Goal: Transaction & Acquisition: Book appointment/travel/reservation

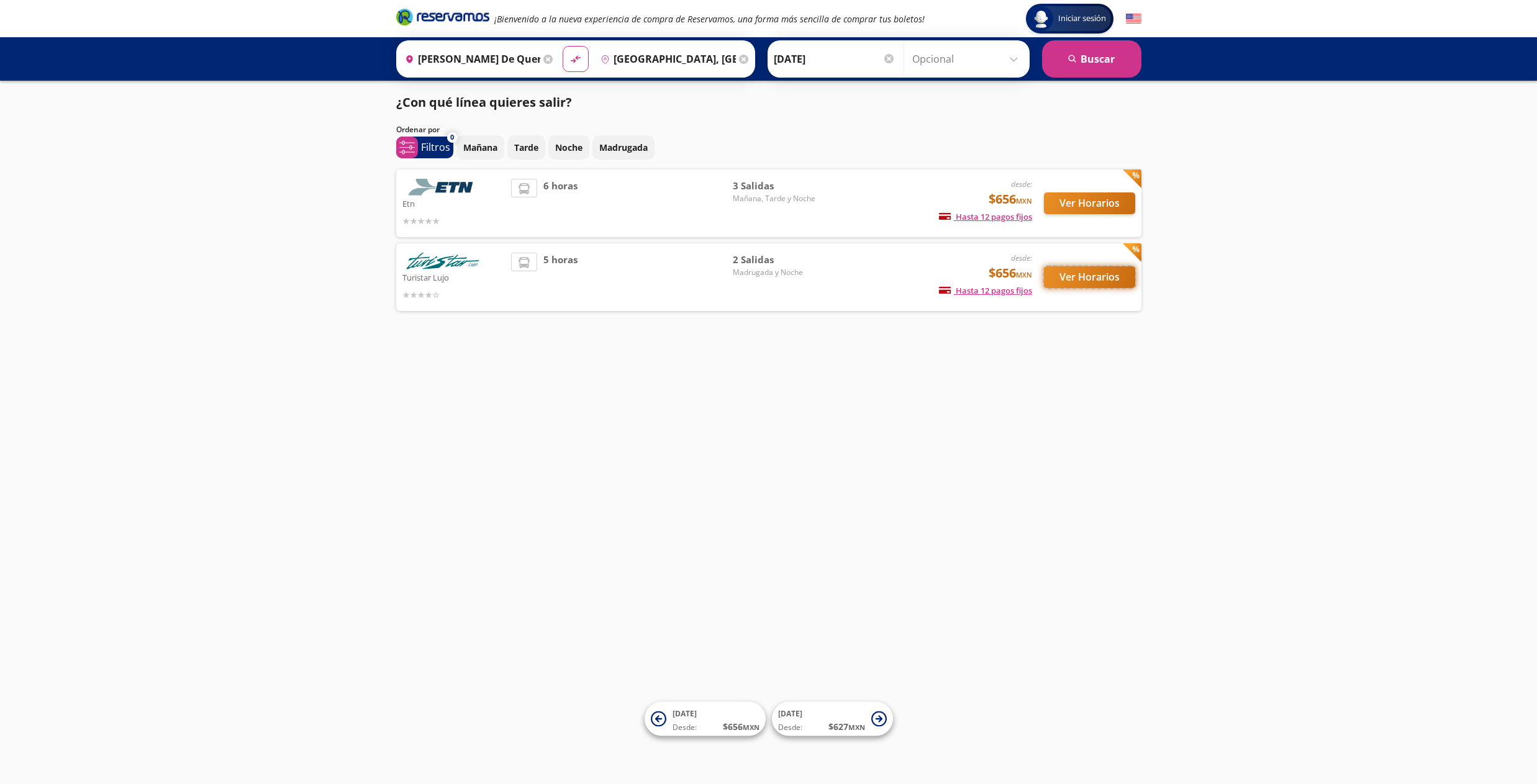
click at [1076, 278] on button "Ver Horarios" at bounding box center [1089, 277] width 91 height 22
click at [1074, 204] on button "Ver Horarios" at bounding box center [1089, 203] width 91 height 22
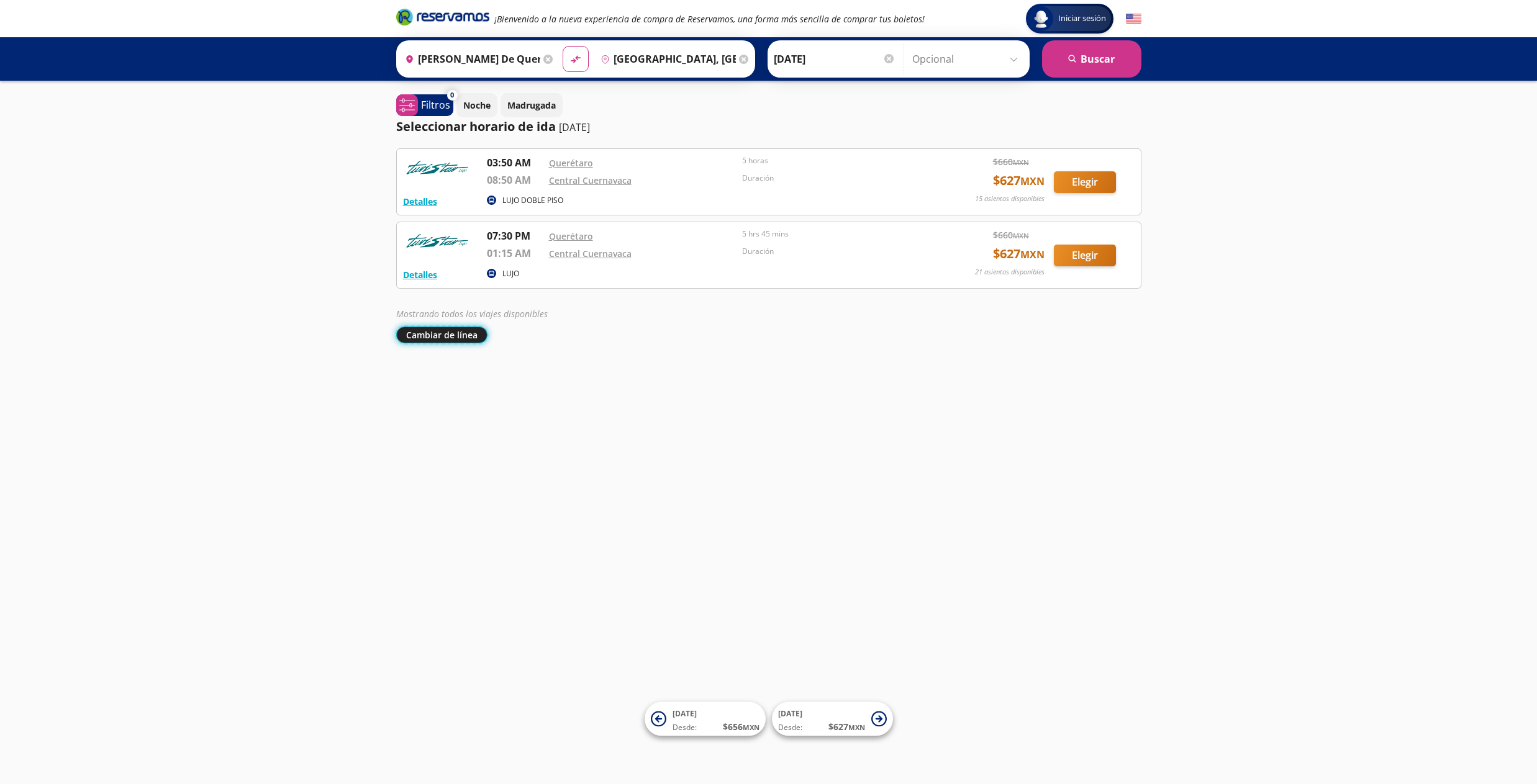
click at [439, 336] on button "Cambiar de línea" at bounding box center [442, 335] width 91 height 17
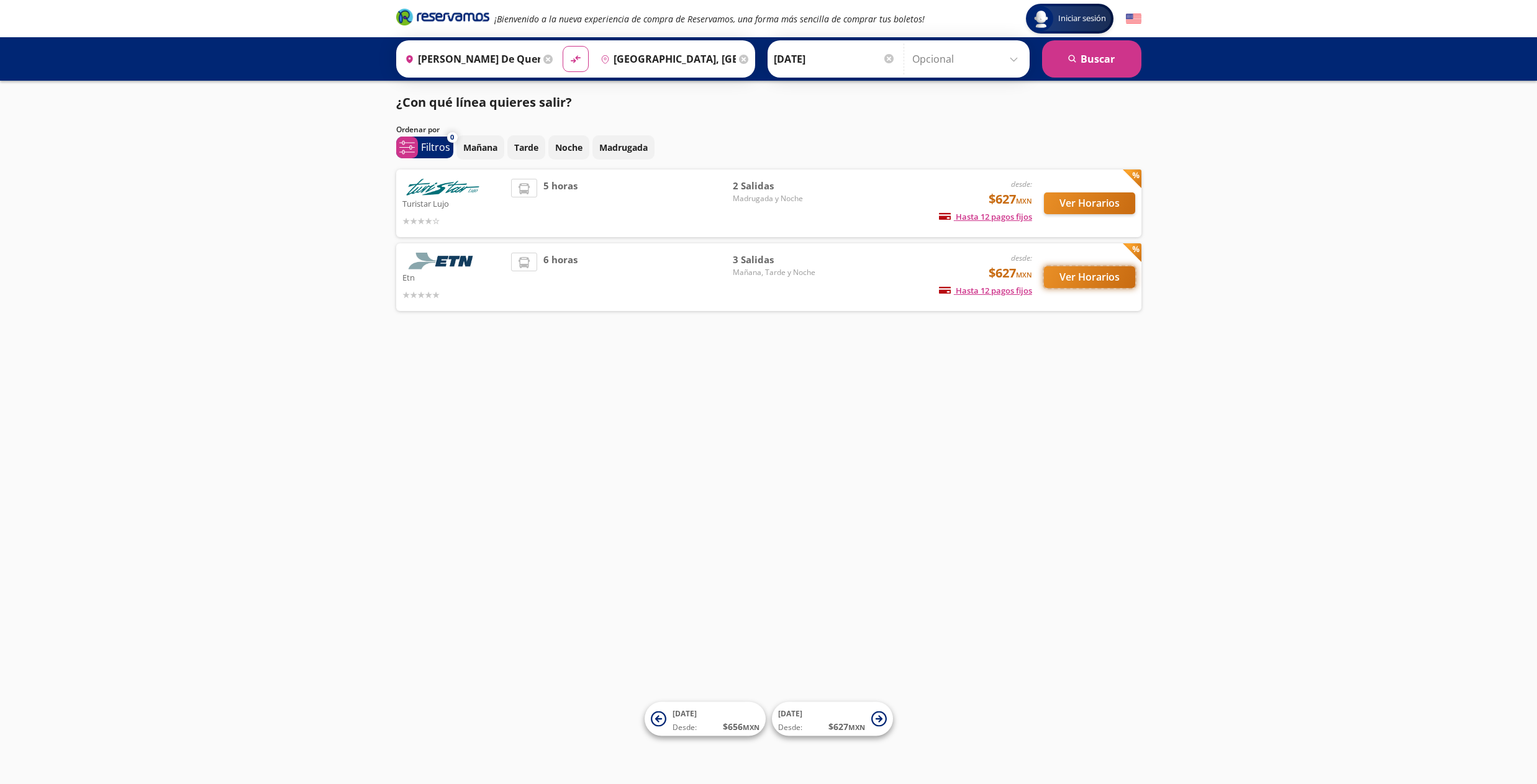
click at [1080, 286] on button "Ver Horarios" at bounding box center [1089, 277] width 91 height 22
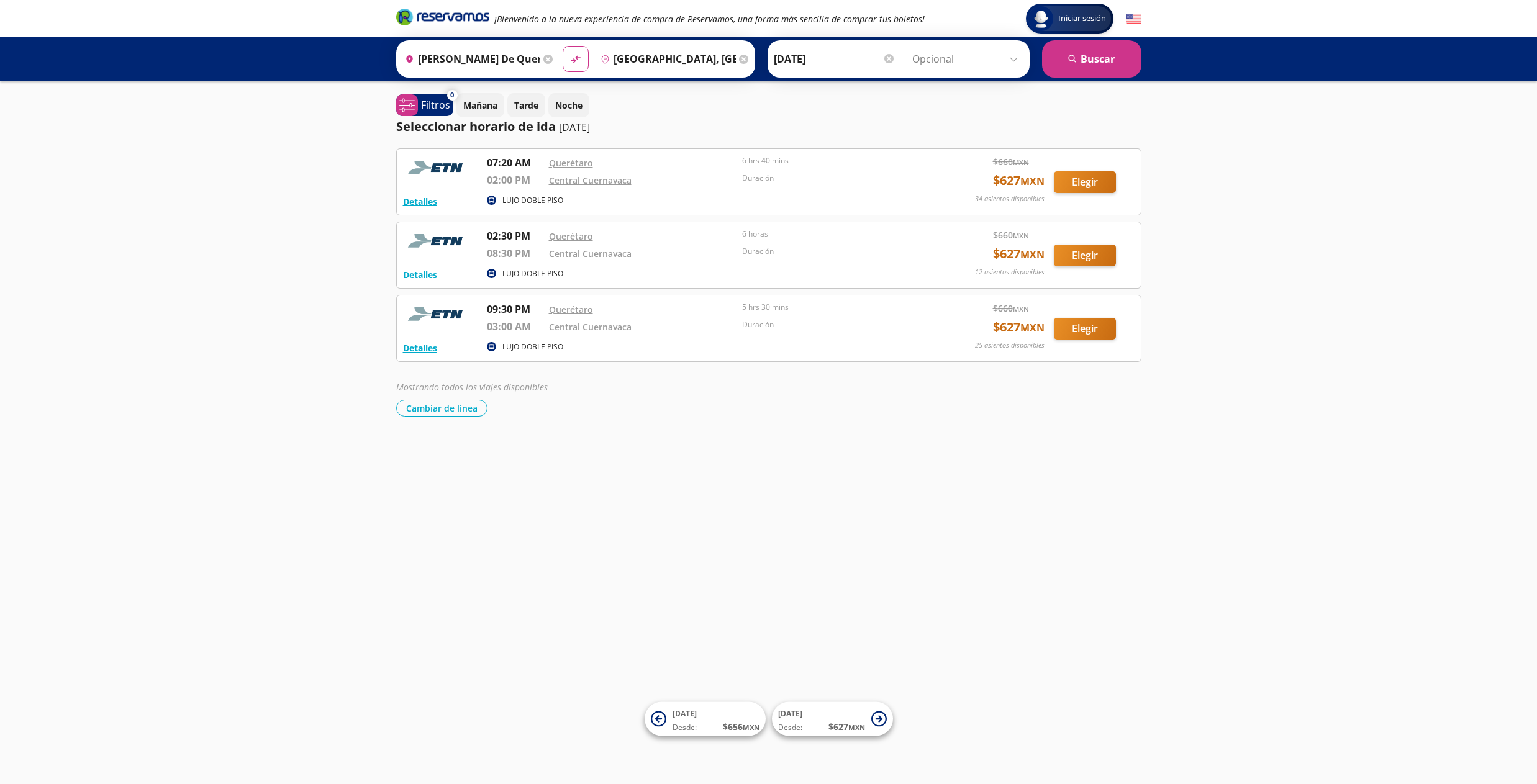
click at [891, 58] on div at bounding box center [889, 58] width 9 height 9
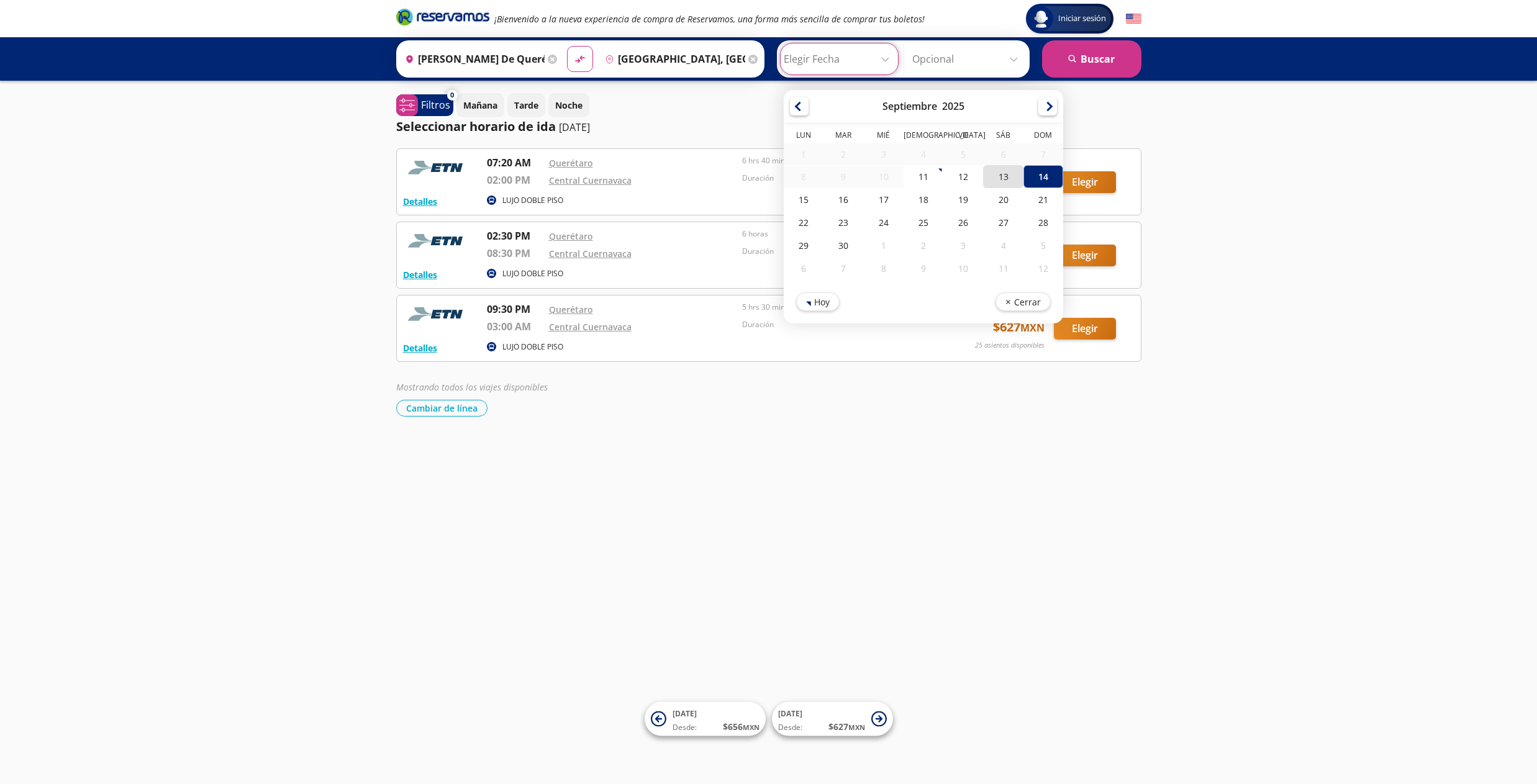
click at [997, 172] on div "13" at bounding box center [1003, 176] width 39 height 23
type input "[DATE]"
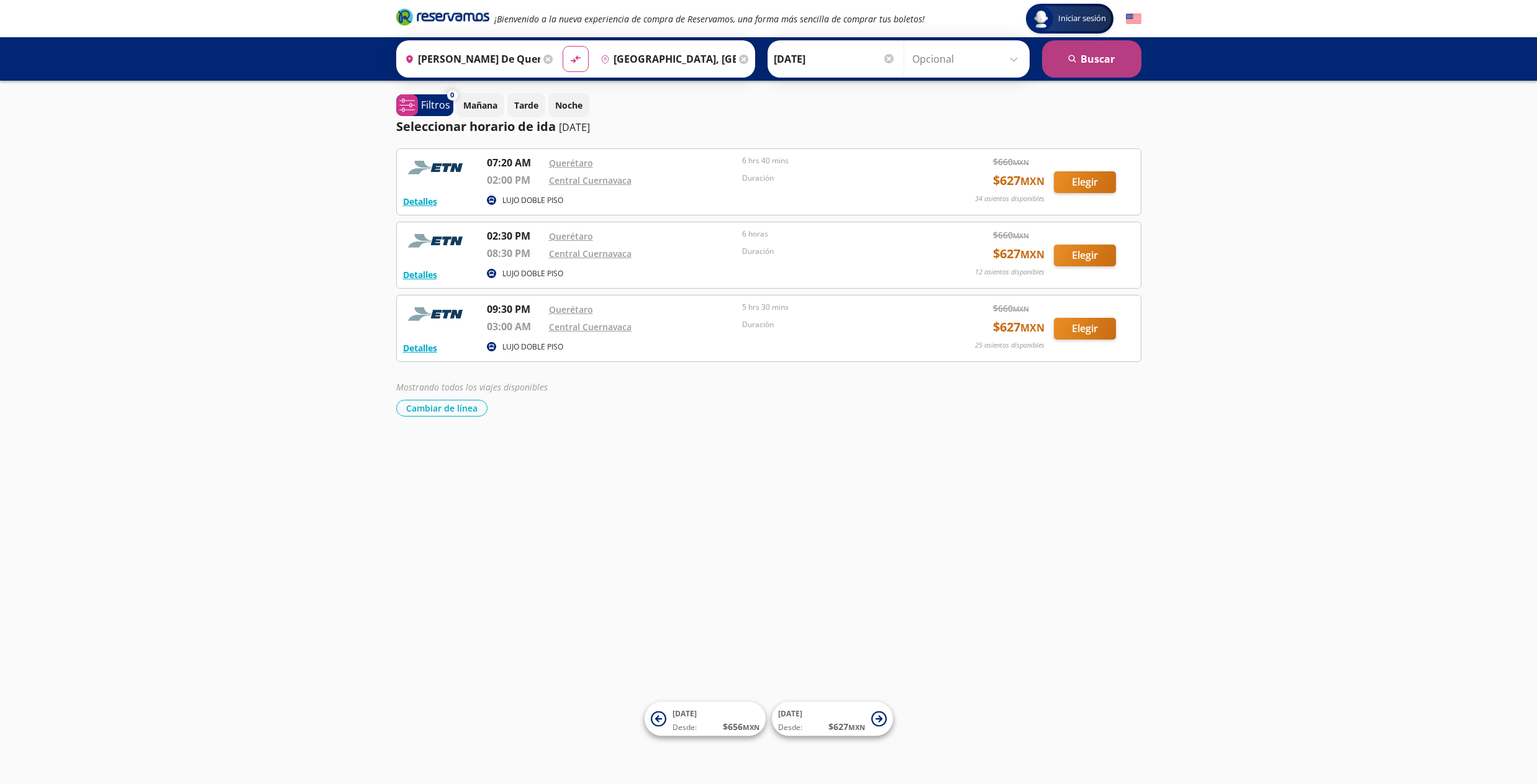
click at [1109, 67] on button "search Buscar" at bounding box center [1091, 58] width 99 height 37
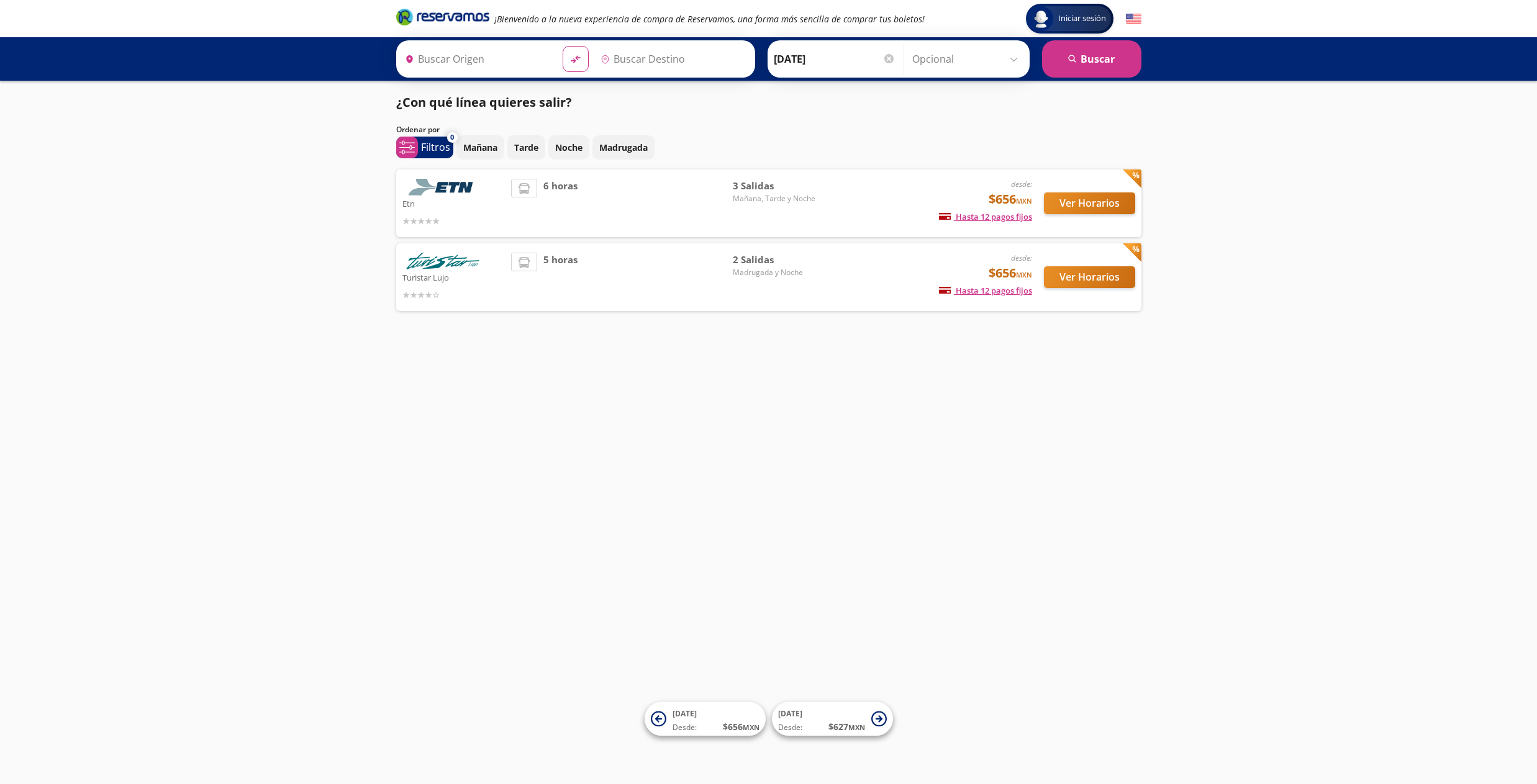
type input "[PERSON_NAME] de Querétaro, [GEOGRAPHIC_DATA]"
type input "[GEOGRAPHIC_DATA], [GEOGRAPHIC_DATA]"
click at [1089, 202] on button "Ver Horarios" at bounding box center [1089, 203] width 91 height 22
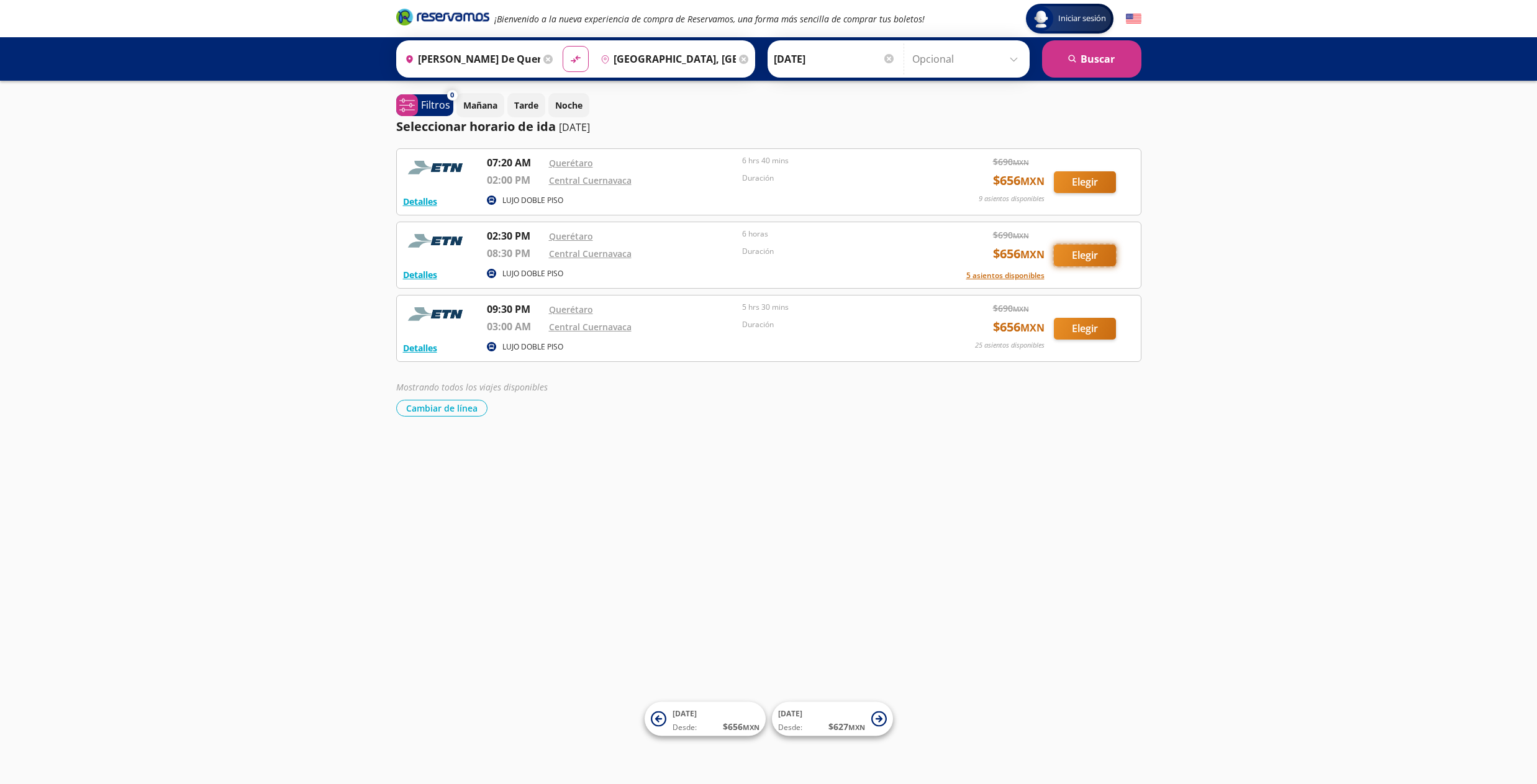
click at [1085, 260] on button "Elegir" at bounding box center [1085, 255] width 62 height 22
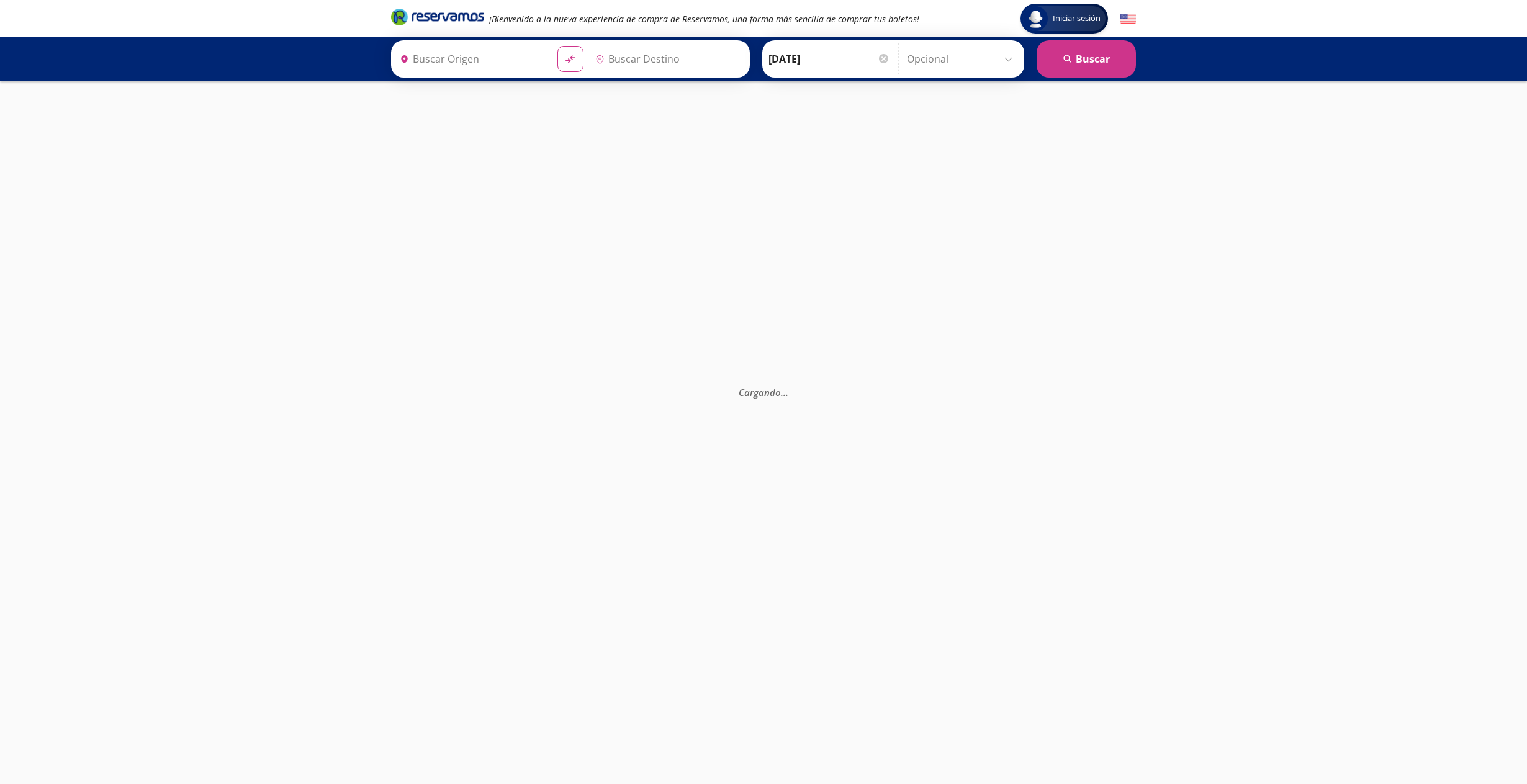
type input "[PERSON_NAME] de Querétaro, [GEOGRAPHIC_DATA]"
type input "[GEOGRAPHIC_DATA], [GEOGRAPHIC_DATA]"
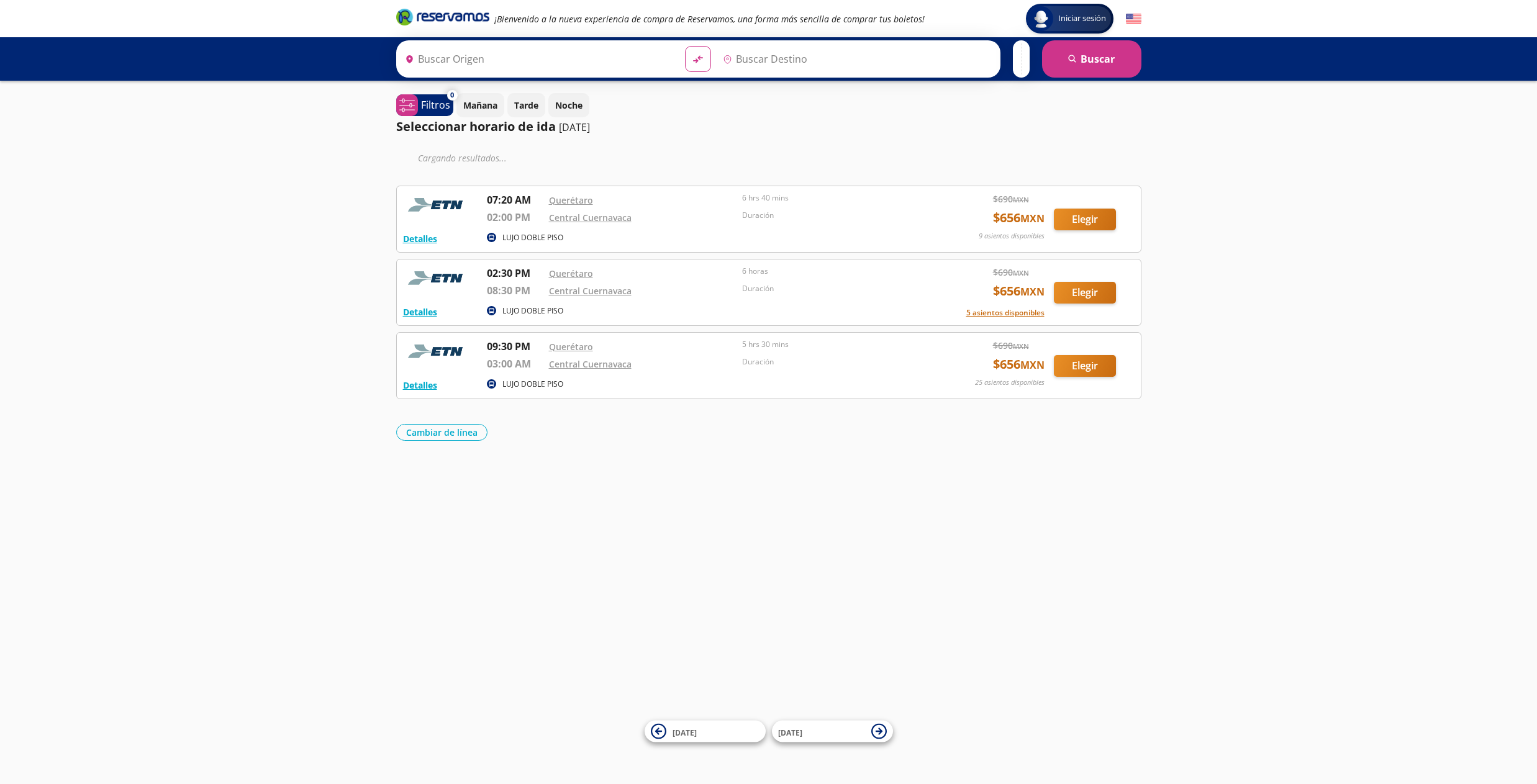
type input "[PERSON_NAME] de Querétaro, [GEOGRAPHIC_DATA]"
type input "[GEOGRAPHIC_DATA], [GEOGRAPHIC_DATA]"
